Goal: Information Seeking & Learning: Find specific fact

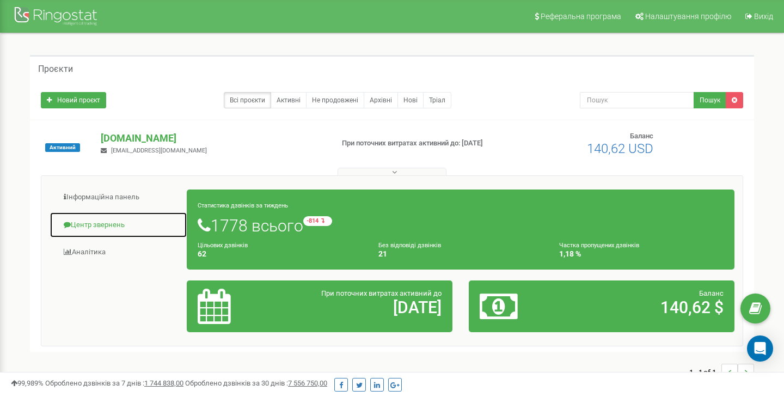
click at [103, 226] on link "Центр звернень" at bounding box center [119, 225] width 138 height 27
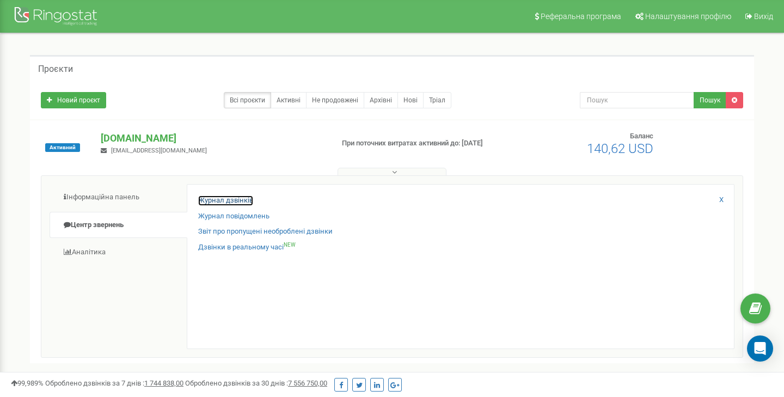
click at [214, 198] on link "Журнал дзвінків" at bounding box center [225, 200] width 55 height 10
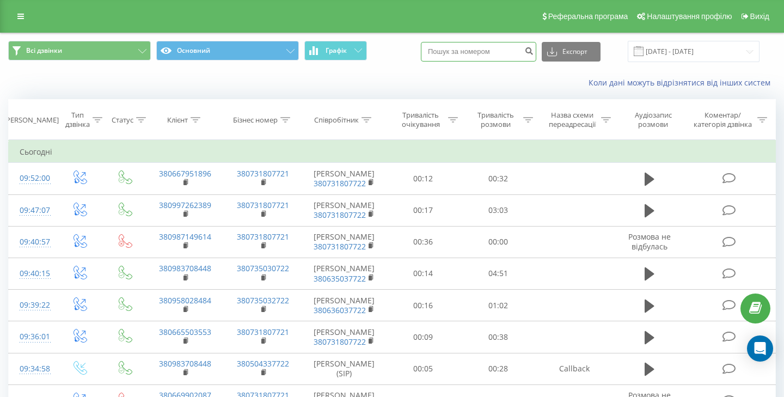
click at [499, 50] on input at bounding box center [478, 52] width 115 height 20
paste input "380997262389"
type input "380997262389"
click at [533, 50] on icon "submit" at bounding box center [528, 49] width 9 height 7
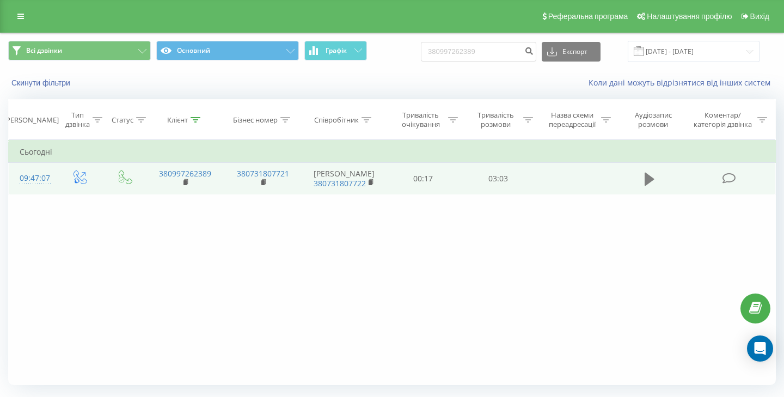
click at [651, 175] on icon at bounding box center [649, 178] width 10 height 15
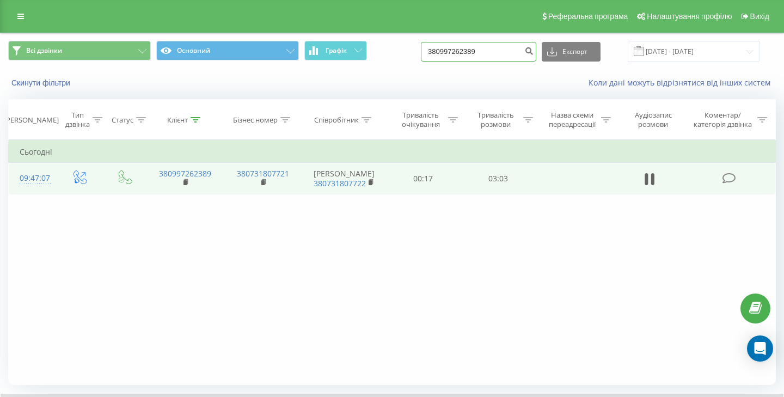
click at [476, 51] on input "380997262389" at bounding box center [478, 52] width 115 height 20
paste input "5764932"
type input "380957649329"
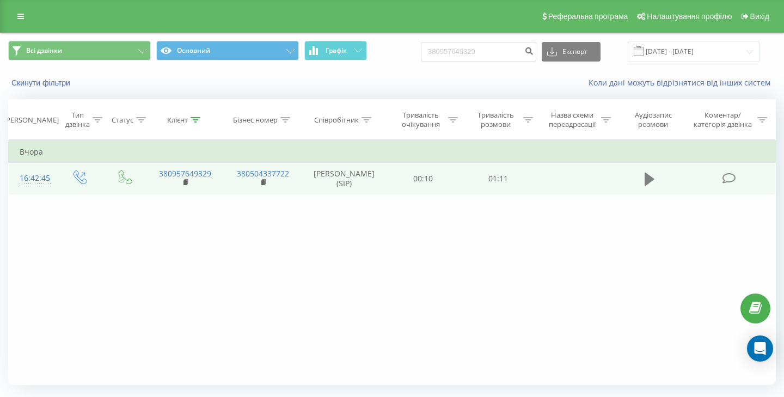
click at [648, 175] on icon at bounding box center [649, 179] width 10 height 13
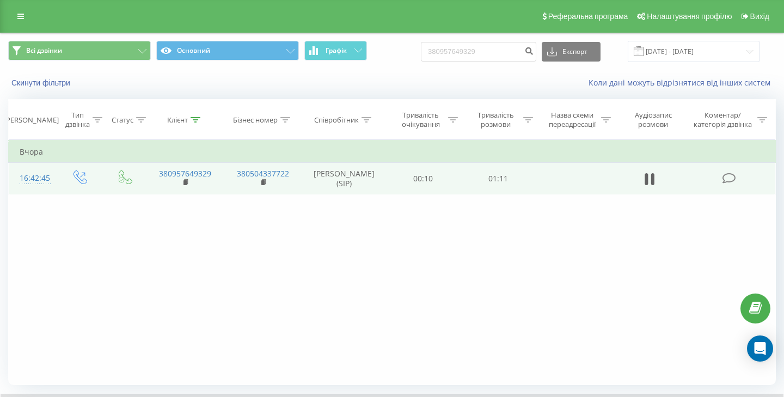
scroll to position [71, 0]
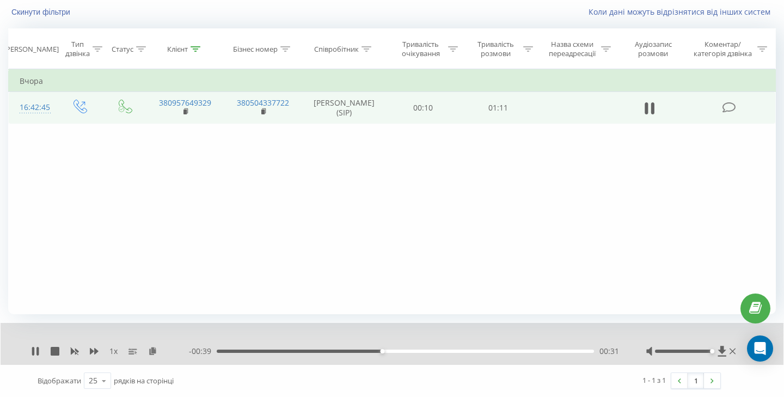
drag, startPoint x: 687, startPoint y: 351, endPoint x: 711, endPoint y: 351, distance: 24.5
click at [711, 351] on div at bounding box center [683, 350] width 57 height 3
